Goal: Navigation & Orientation: Find specific page/section

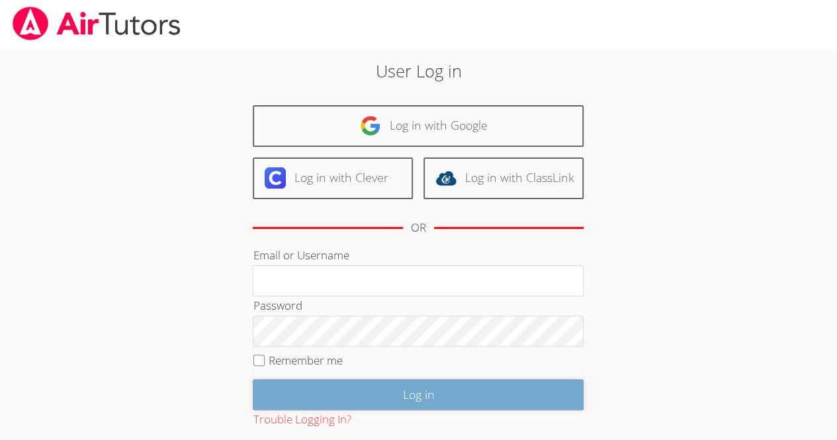
click at [450, 386] on input "Log in" at bounding box center [418, 394] width 331 height 31
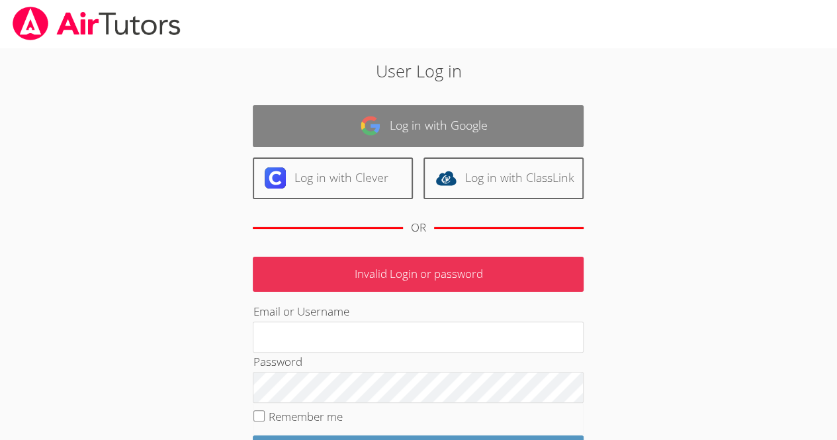
click at [495, 113] on link "Log in with Google" at bounding box center [418, 126] width 331 height 42
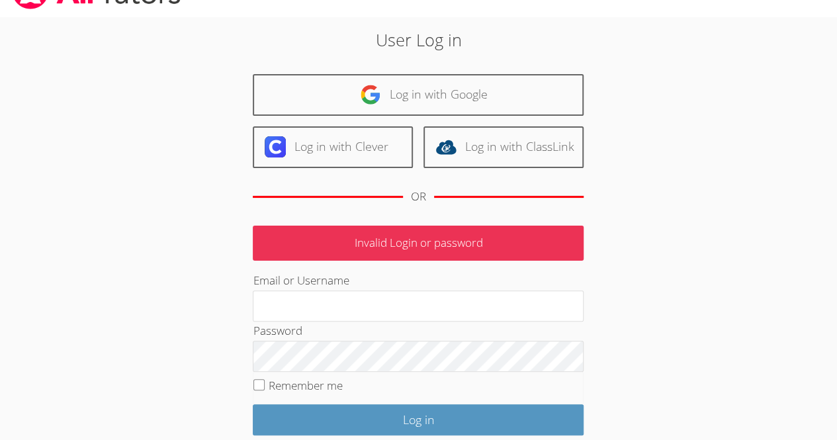
scroll to position [32, 0]
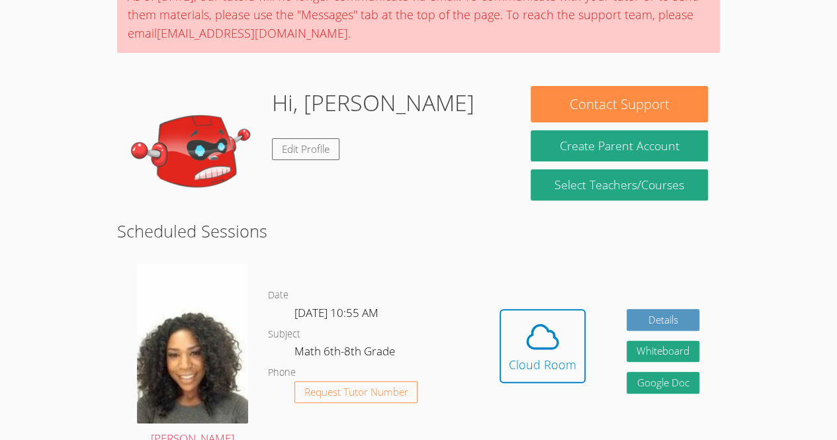
scroll to position [357, 0]
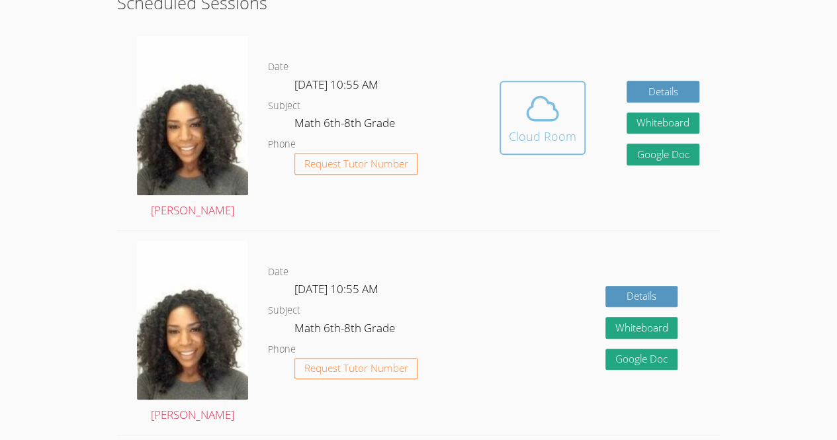
click at [552, 127] on div "Cloud Room" at bounding box center [543, 136] width 68 height 19
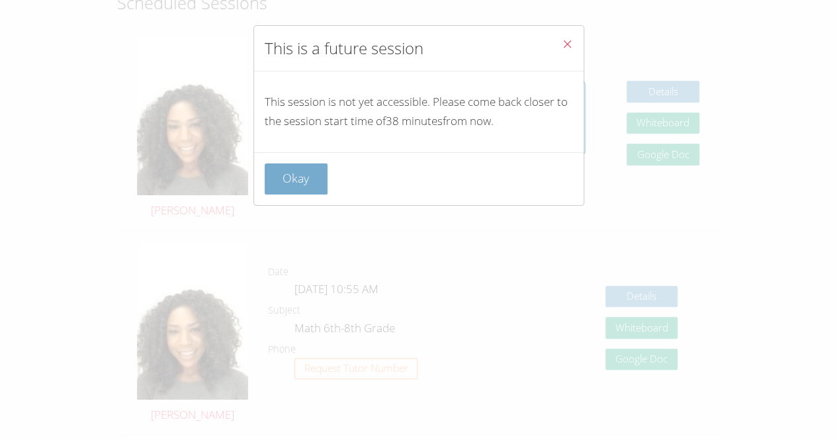
click at [271, 181] on button "Okay" at bounding box center [297, 178] width 64 height 31
